Goal: Task Accomplishment & Management: Manage account settings

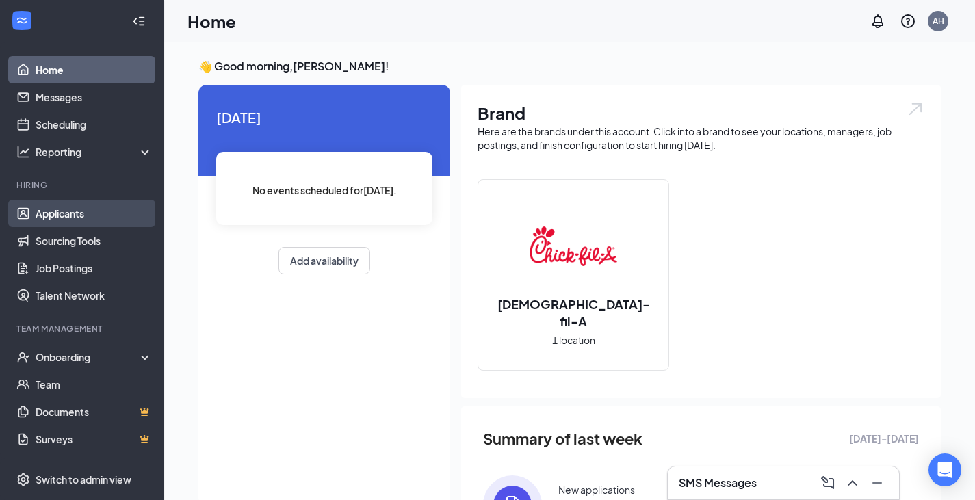
click at [102, 207] on link "Applicants" at bounding box center [94, 213] width 117 height 27
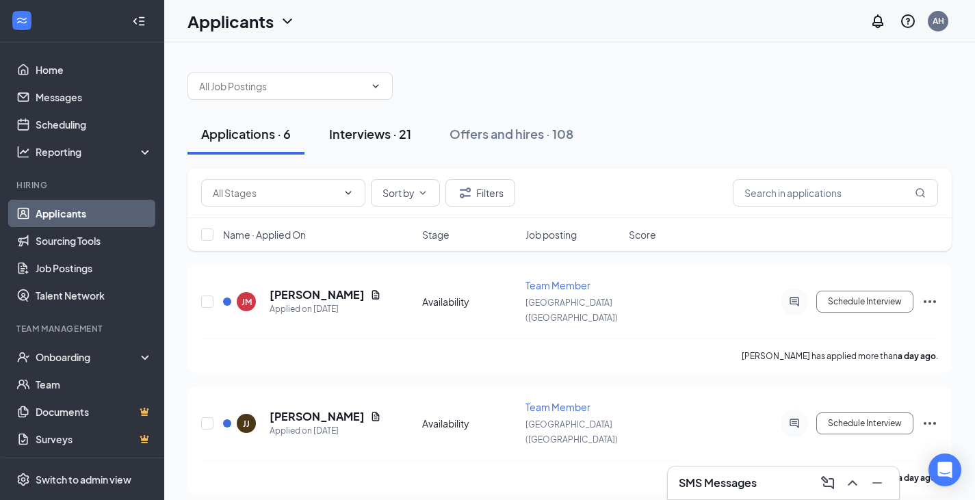
click at [388, 144] on button "Interviews · 21" at bounding box center [369, 134] width 109 height 41
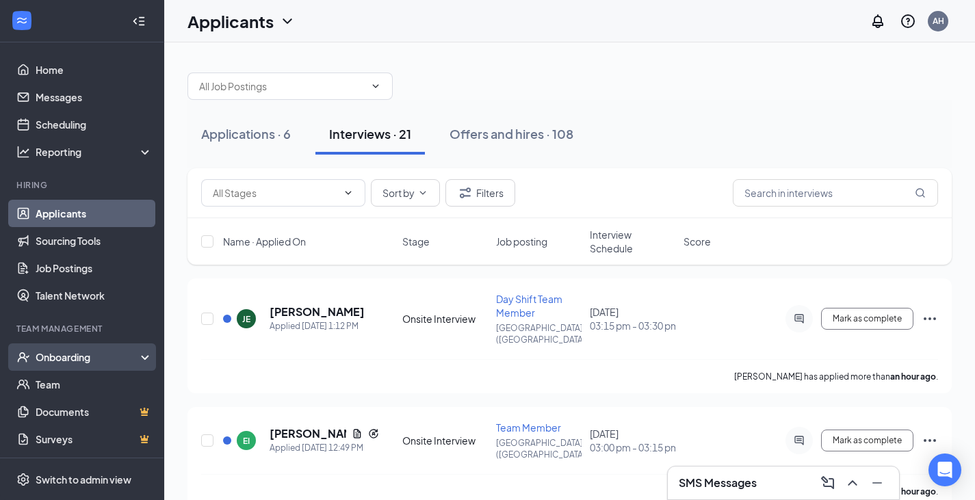
click at [80, 356] on div "Onboarding" at bounding box center [88, 357] width 105 height 14
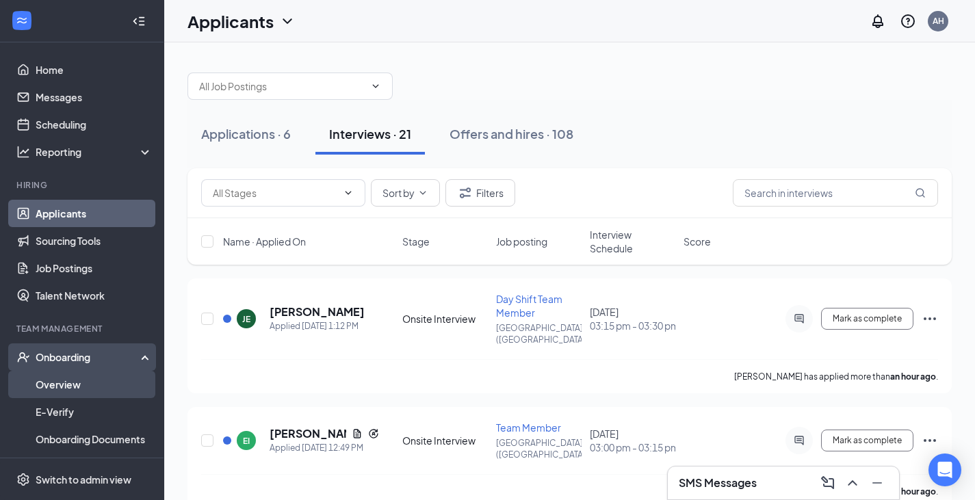
click at [62, 392] on link "Overview" at bounding box center [94, 384] width 117 height 27
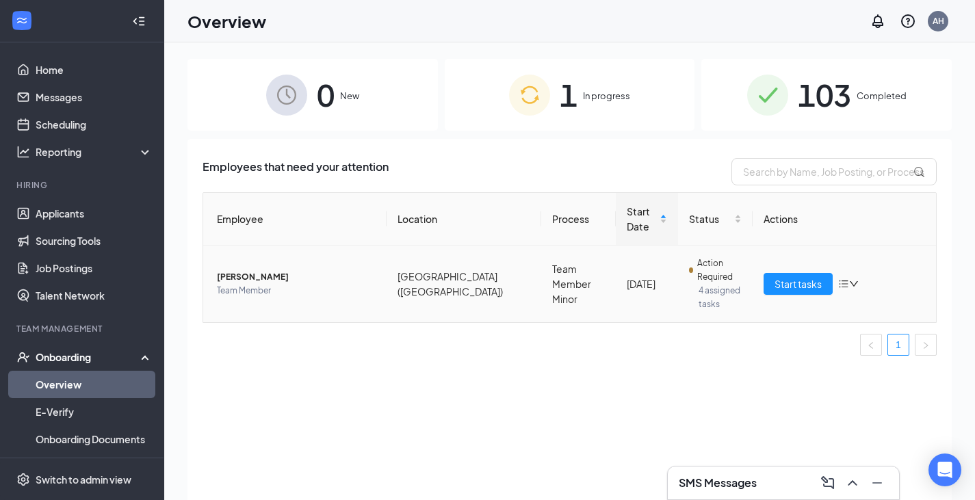
click at [274, 279] on span "[PERSON_NAME]" at bounding box center [296, 277] width 159 height 14
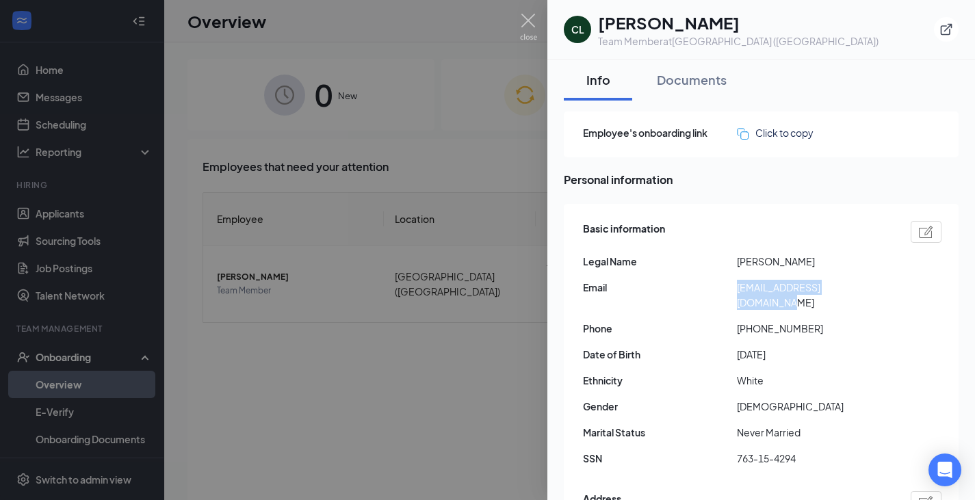
drag, startPoint x: 891, startPoint y: 294, endPoint x: 728, endPoint y: 287, distance: 163.0
click at [728, 287] on div "Email [EMAIL_ADDRESS][DOMAIN_NAME]" at bounding box center [762, 295] width 359 height 30
copy div "[EMAIL_ADDRESS][DOMAIN_NAME]"
click at [479, 381] on div at bounding box center [487, 250] width 975 height 500
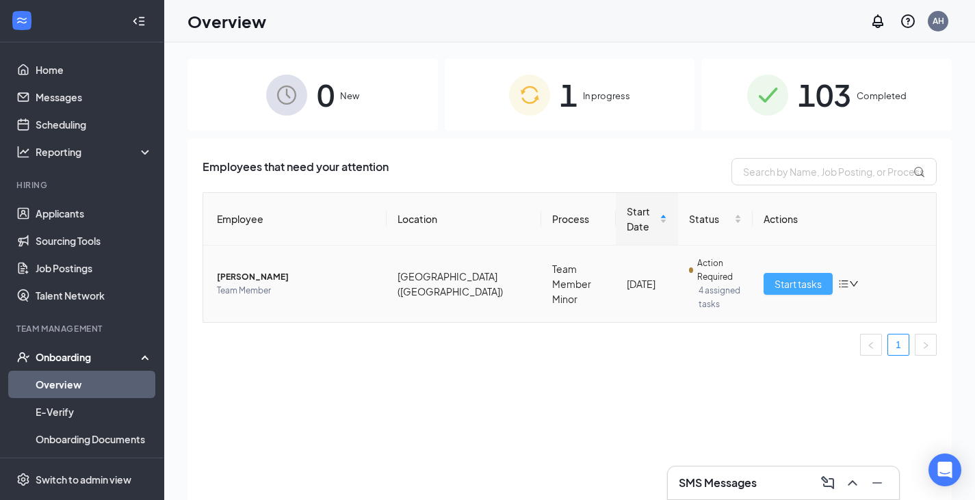
click at [799, 281] on span "Start tasks" at bounding box center [798, 283] width 47 height 15
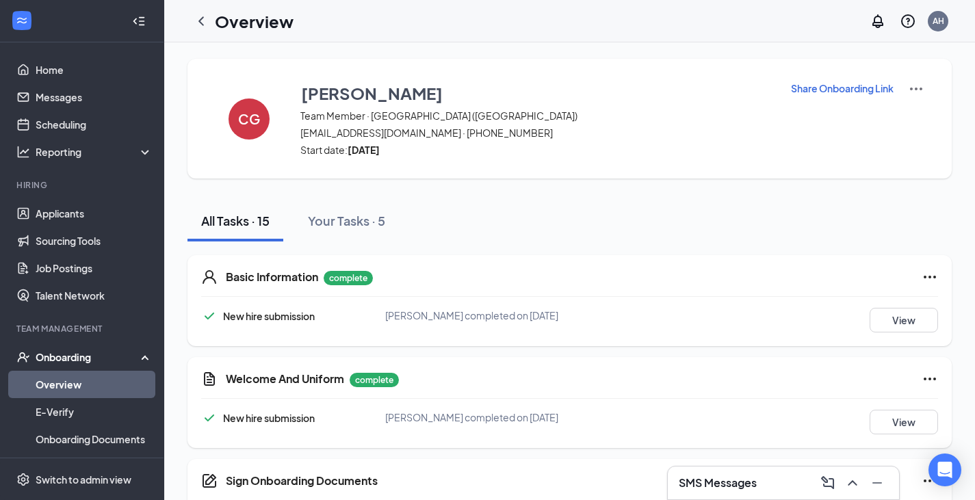
click at [865, 90] on p "Share Onboarding Link" at bounding box center [842, 88] width 103 height 14
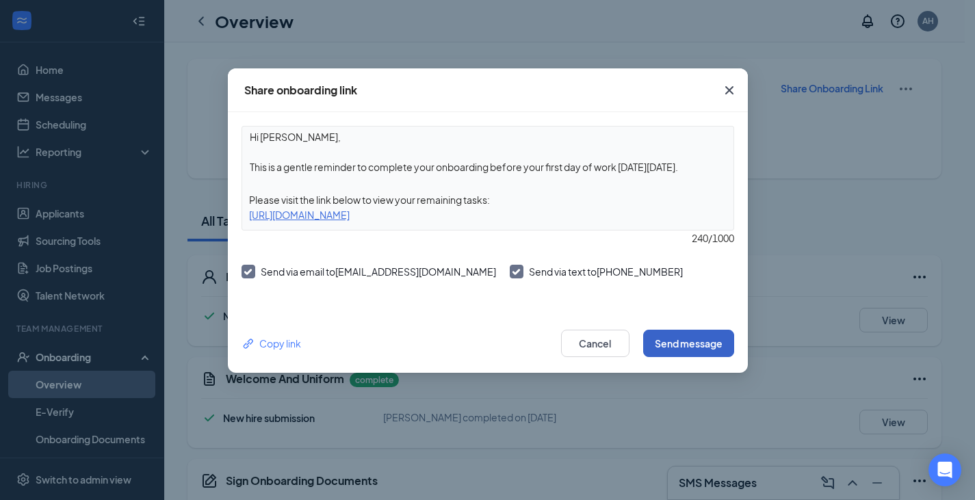
click at [688, 340] on button "Send message" at bounding box center [688, 343] width 91 height 27
